Goal: Information Seeking & Learning: Learn about a topic

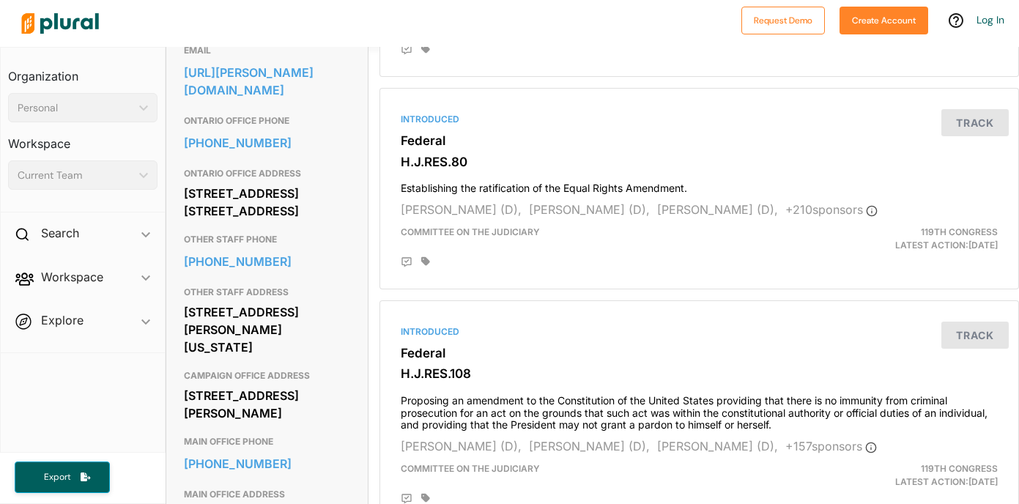
scroll to position [503, 0]
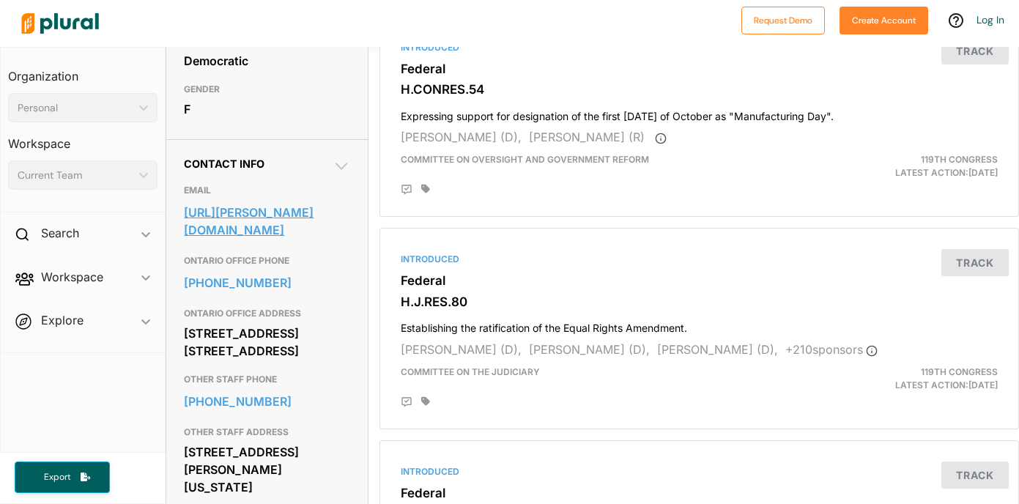
scroll to position [344, 0]
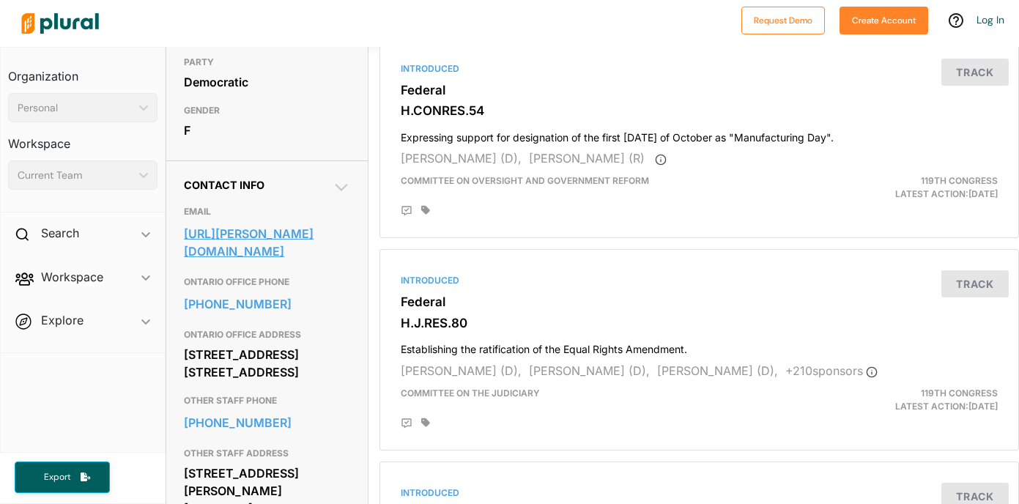
click at [275, 262] on link "https://torres.house.gov/address_authentication?form=/contact" at bounding box center [267, 243] width 166 height 40
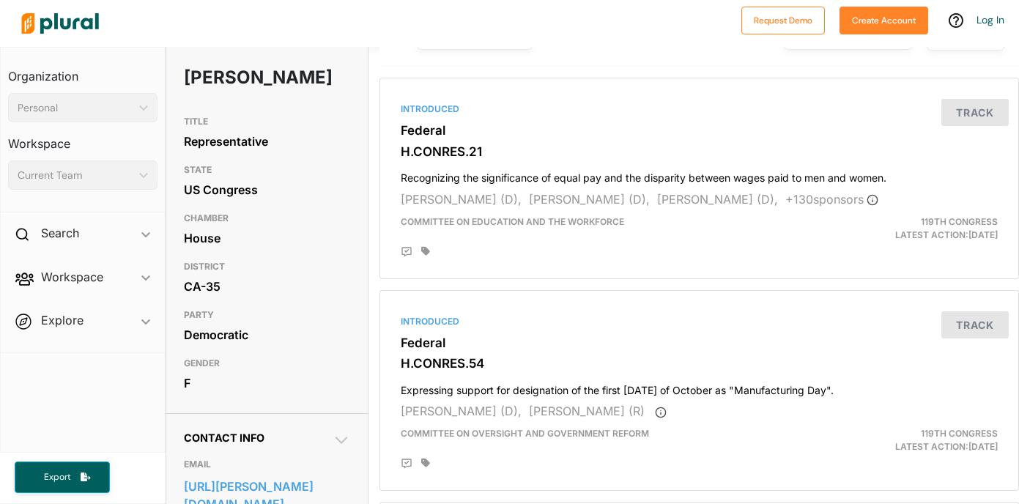
scroll to position [0, 0]
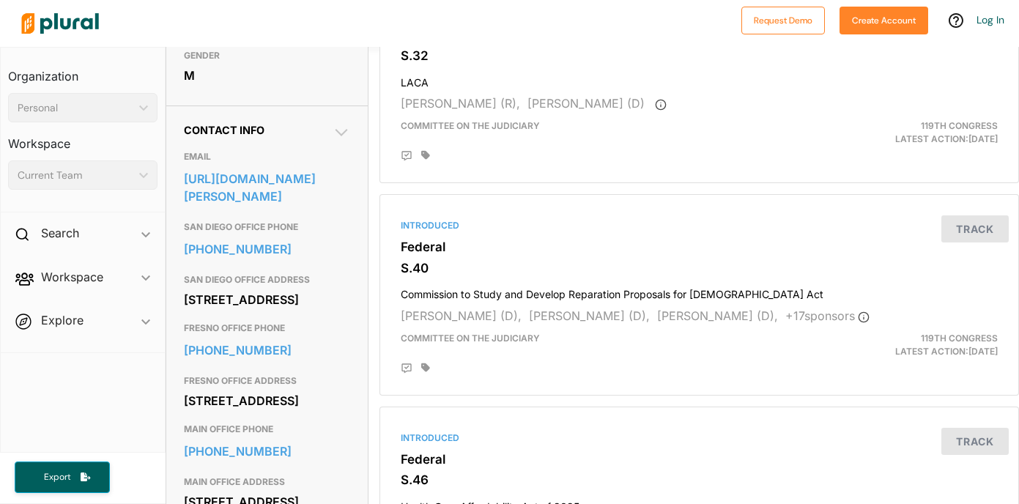
scroll to position [400, 0]
click at [337, 125] on icon at bounding box center [342, 131] width 18 height 18
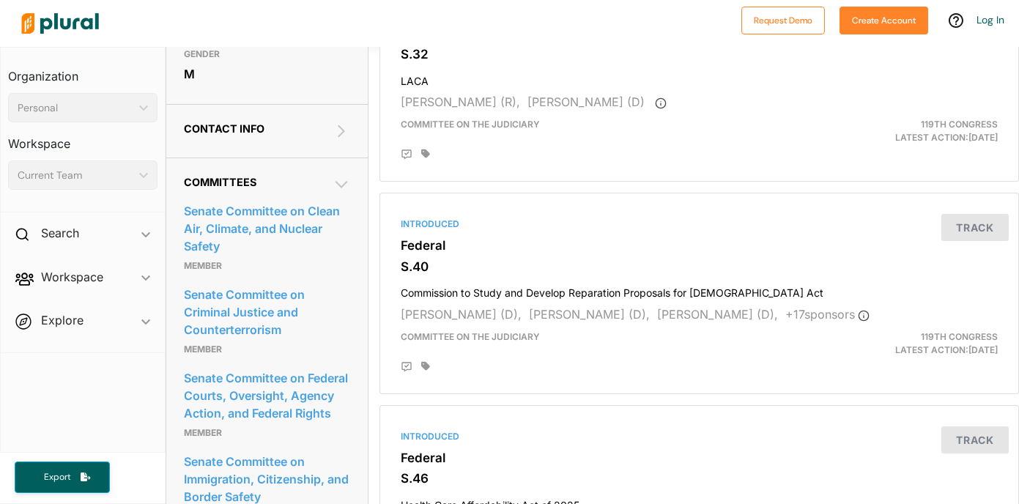
click at [338, 128] on icon at bounding box center [342, 131] width 18 height 18
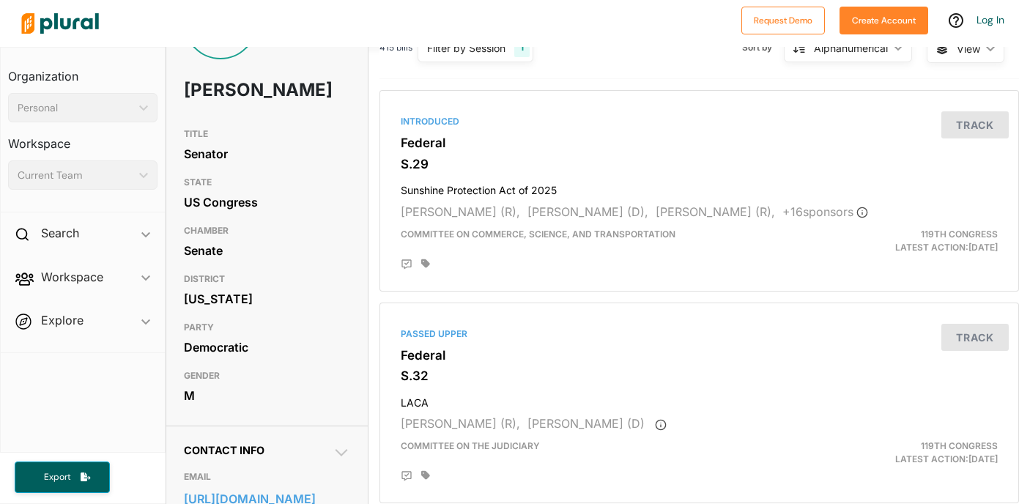
scroll to position [114, 0]
